Goal: Find specific page/section: Find specific page/section

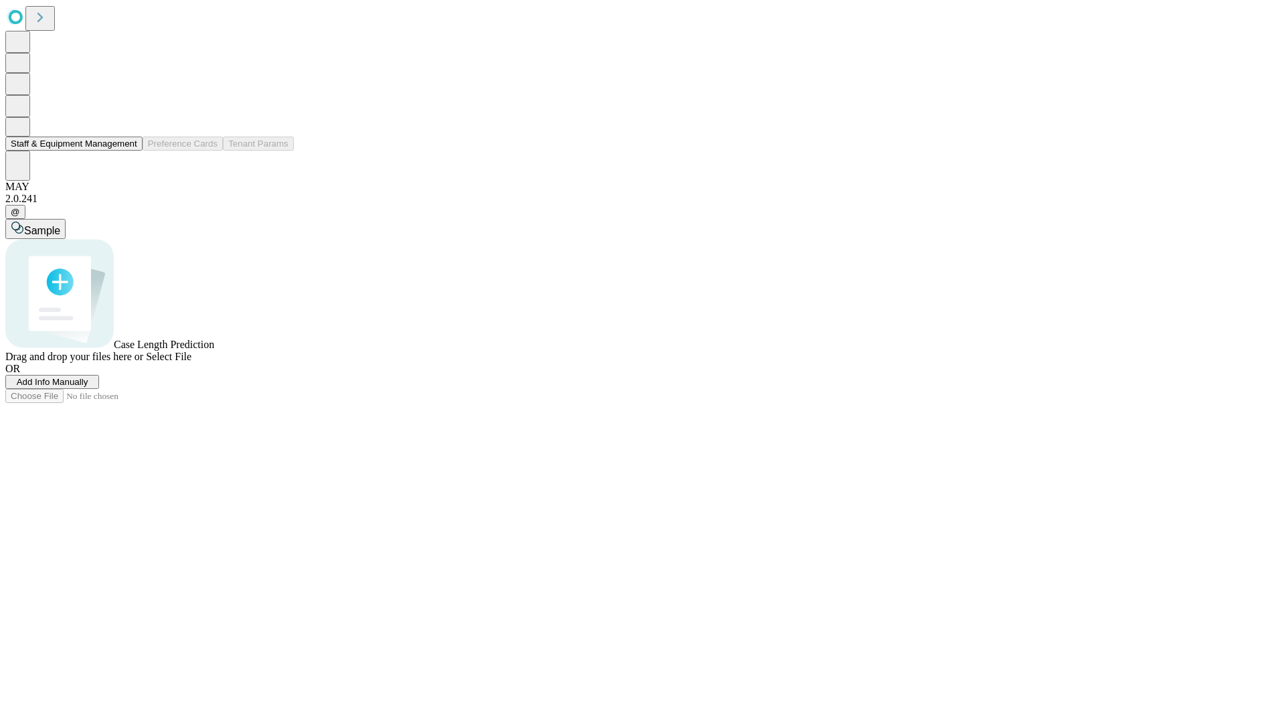
click at [128, 151] on button "Staff & Equipment Management" at bounding box center [73, 144] width 137 height 14
